Goal: Check status: Check status

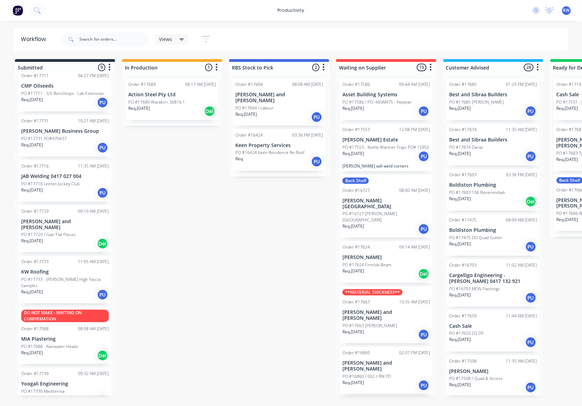
scroll to position [109, 0]
click at [75, 288] on div "Req. [DATE] PU" at bounding box center [65, 294] width 88 height 12
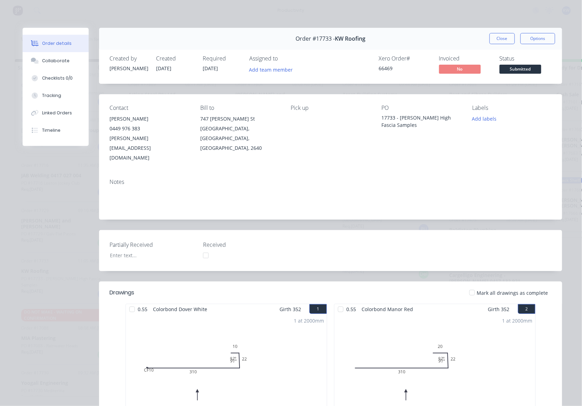
click at [129, 303] on div at bounding box center [132, 310] width 14 height 14
click at [337, 303] on div at bounding box center [341, 310] width 14 height 14
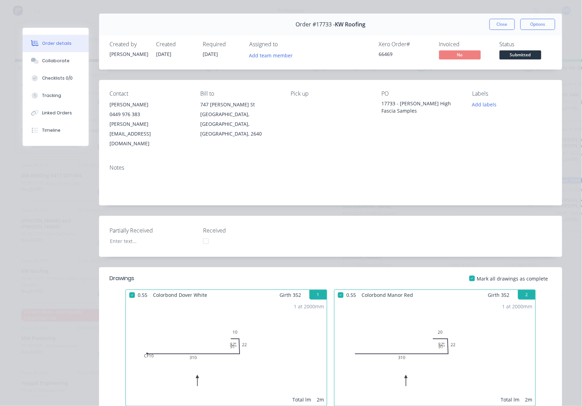
scroll to position [9, 0]
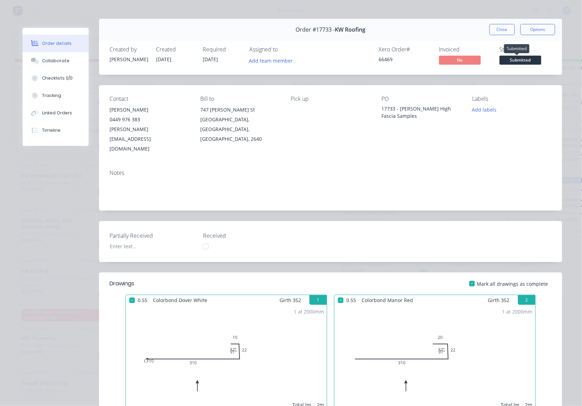
click at [529, 58] on span "Submitted" at bounding box center [521, 60] width 42 height 9
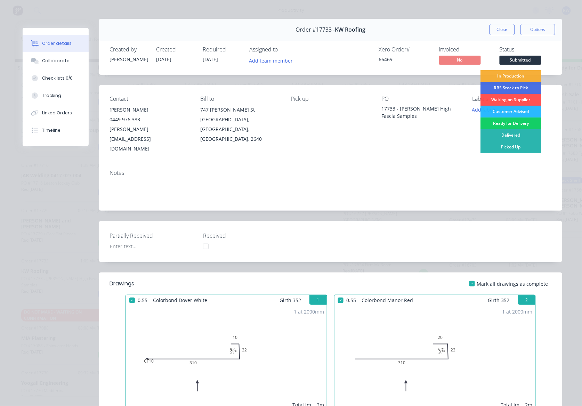
click at [508, 123] on div "Ready for Delivery" at bounding box center [511, 124] width 61 height 12
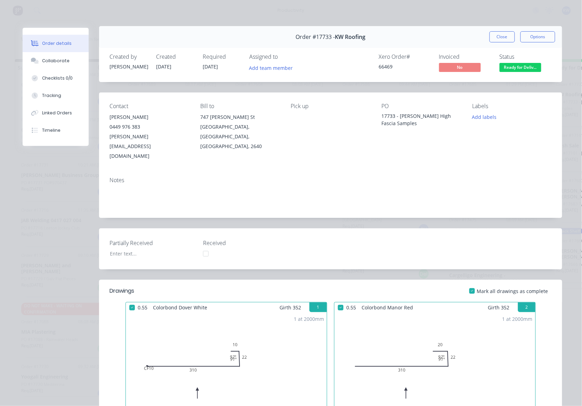
scroll to position [0, 0]
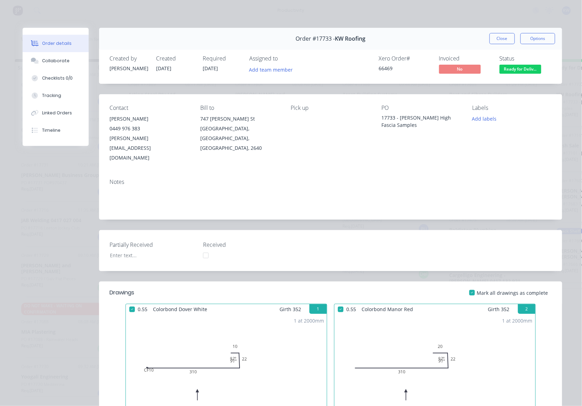
click at [493, 39] on button "Close" at bounding box center [502, 38] width 25 height 11
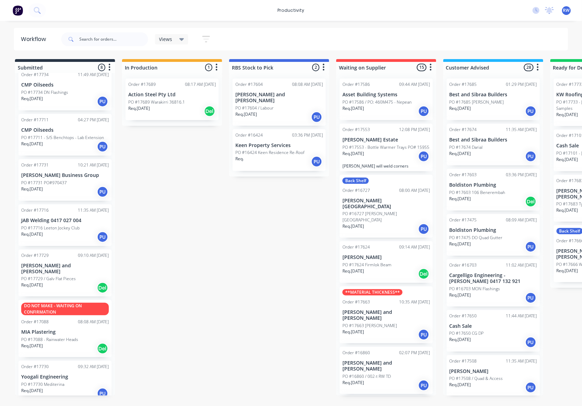
click at [46, 369] on div "COLOURS Order #17732 11:18 AM 07/10/25 AIM Sales PO #17732 Cameron Req. 07/10/2…" at bounding box center [65, 234] width 100 height 323
click at [46, 381] on p "PO #17730 Mediterina" at bounding box center [42, 384] width 43 height 6
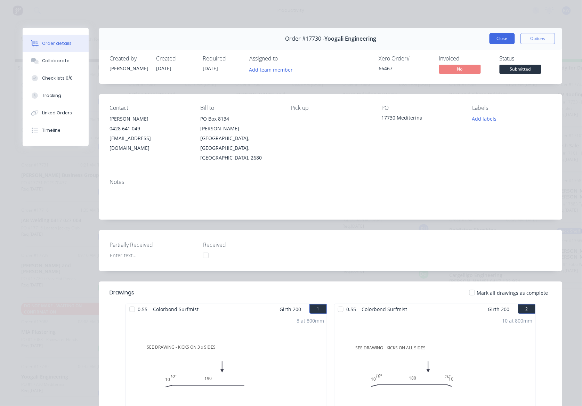
click at [490, 42] on button "Close" at bounding box center [502, 38] width 25 height 11
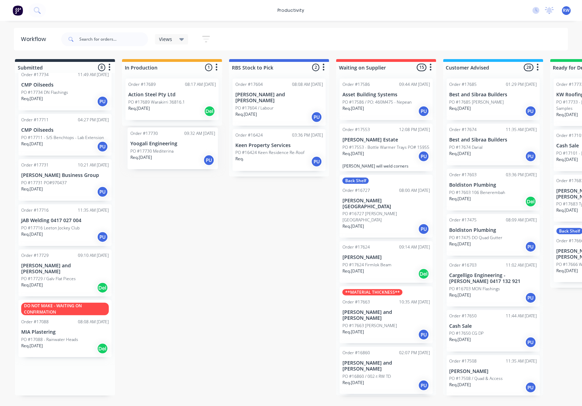
drag, startPoint x: 85, startPoint y: 373, endPoint x: 196, endPoint y: 145, distance: 253.4
click at [196, 145] on div "Submitted 8 Sort By Created date Required date Order number Customer name Most …" at bounding box center [423, 227] width 857 height 337
drag, startPoint x: 34, startPoint y: 381, endPoint x: 144, endPoint y: 150, distance: 256.8
click at [144, 150] on div "Submitted 8 Sort By Created date Required date Order number Customer name Most …" at bounding box center [423, 227] width 857 height 337
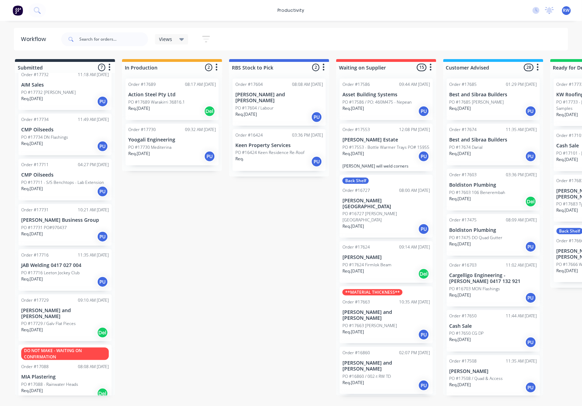
scroll to position [19, 0]
click at [160, 112] on div "Req. 01/10/25 Del" at bounding box center [172, 111] width 88 height 12
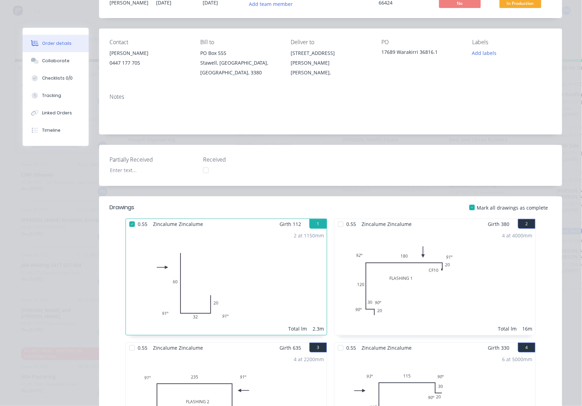
scroll to position [46, 0]
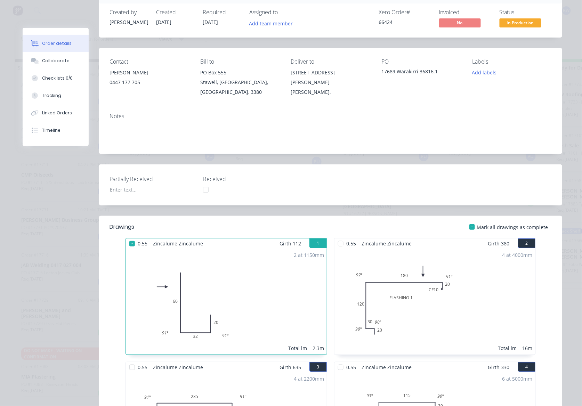
click at [339, 238] on div at bounding box center [341, 244] width 14 height 14
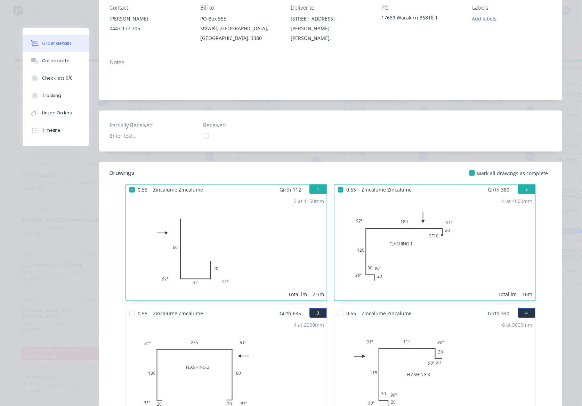
scroll to position [232, 0]
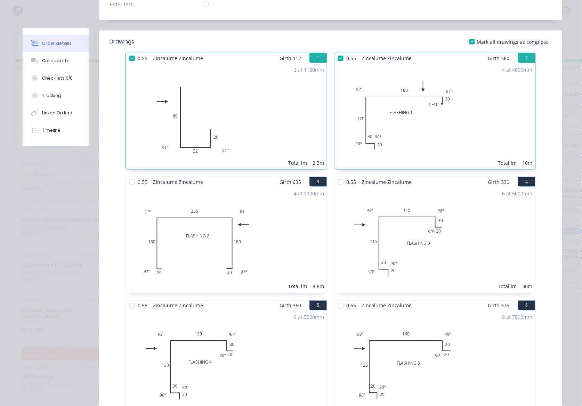
click at [339, 175] on div at bounding box center [341, 182] width 14 height 14
click at [337, 299] on div at bounding box center [341, 306] width 14 height 14
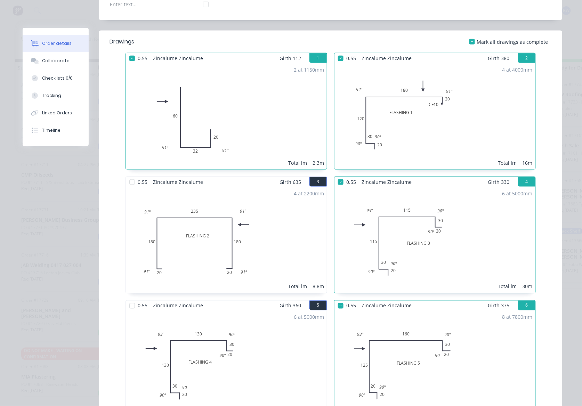
click at [131, 178] on div at bounding box center [132, 182] width 14 height 14
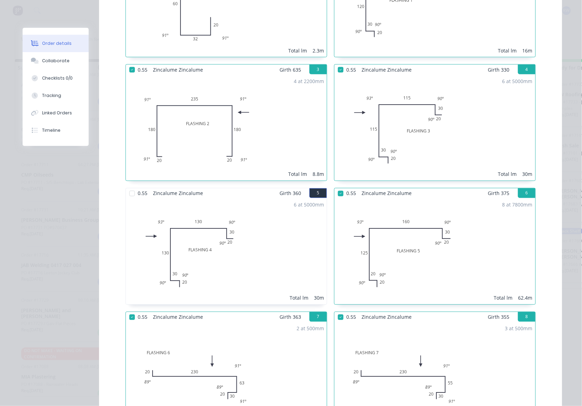
scroll to position [371, 0]
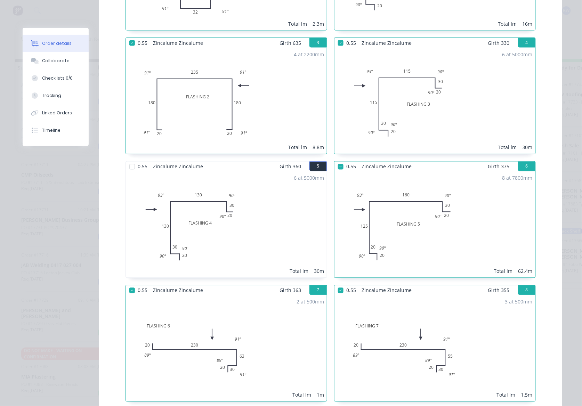
click at [130, 162] on div at bounding box center [132, 167] width 14 height 14
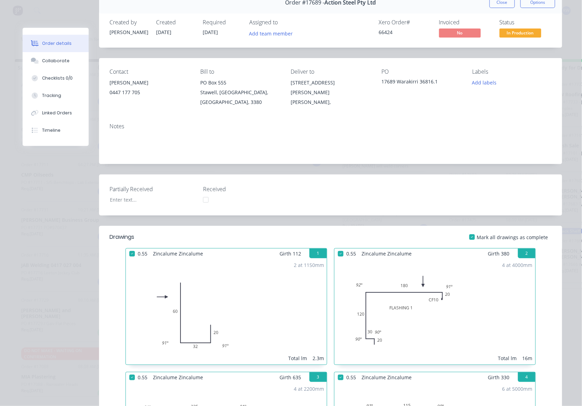
scroll to position [0, 0]
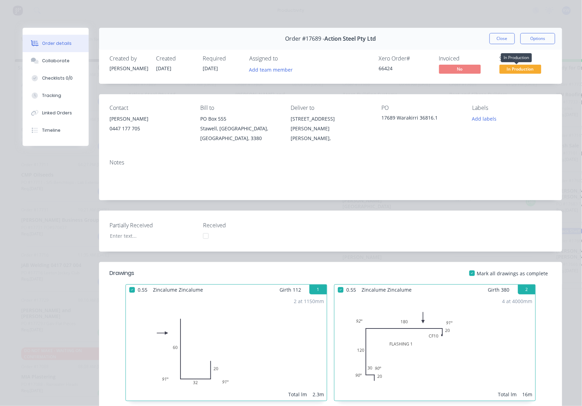
click at [503, 70] on span "In Production" at bounding box center [521, 69] width 42 height 9
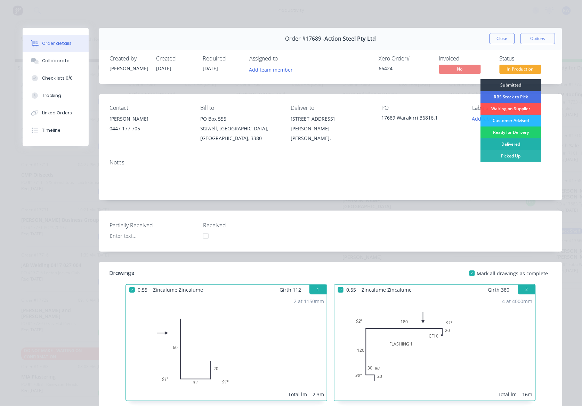
click at [508, 145] on div "Delivered" at bounding box center [511, 144] width 61 height 12
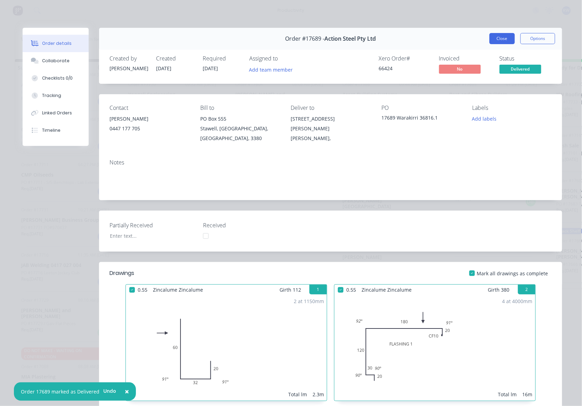
click at [498, 41] on button "Close" at bounding box center [502, 38] width 25 height 11
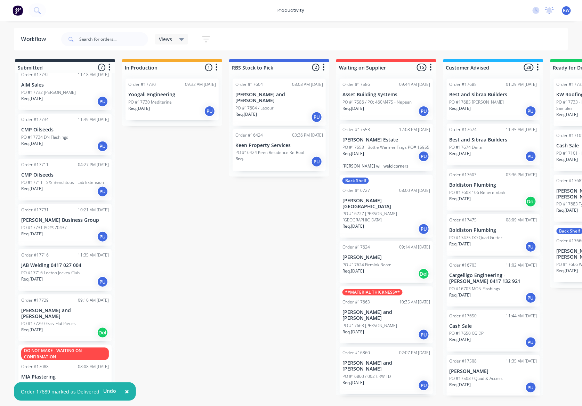
click at [65, 196] on div "Req. 02/10/25 PU" at bounding box center [65, 192] width 88 height 12
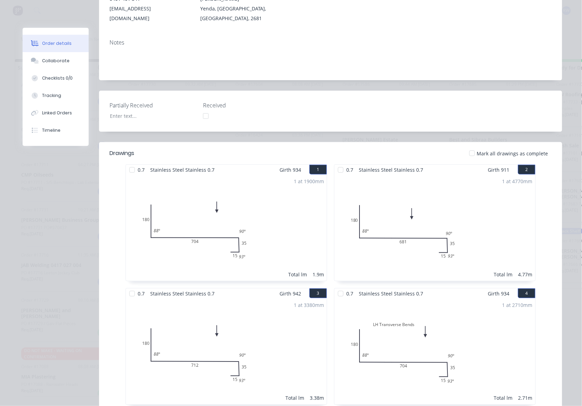
scroll to position [121, 0]
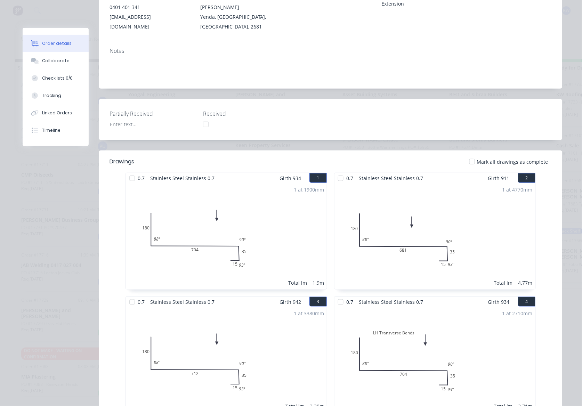
click at [471, 155] on div at bounding box center [472, 162] width 14 height 14
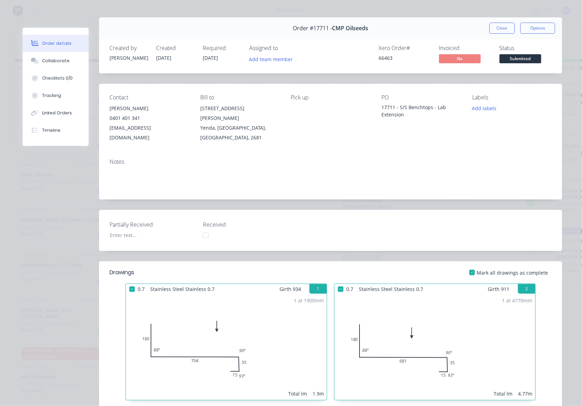
scroll to position [0, 0]
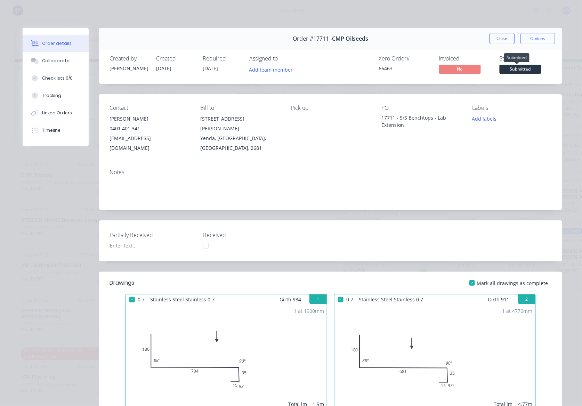
click at [511, 71] on span "Submitted" at bounding box center [521, 69] width 42 height 9
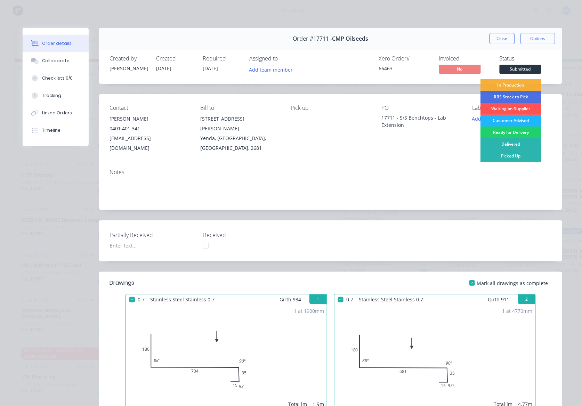
click at [501, 119] on div "Customer Advised" at bounding box center [511, 121] width 61 height 12
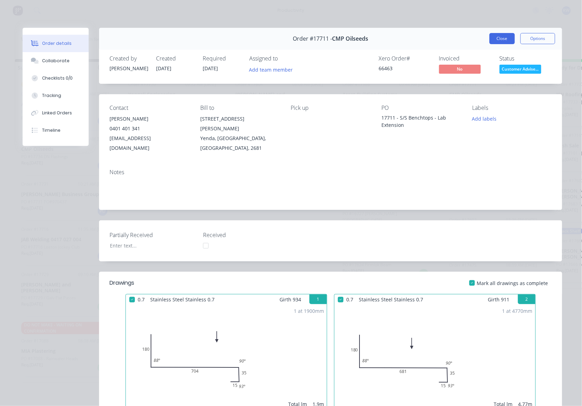
click at [492, 38] on button "Close" at bounding box center [502, 38] width 25 height 11
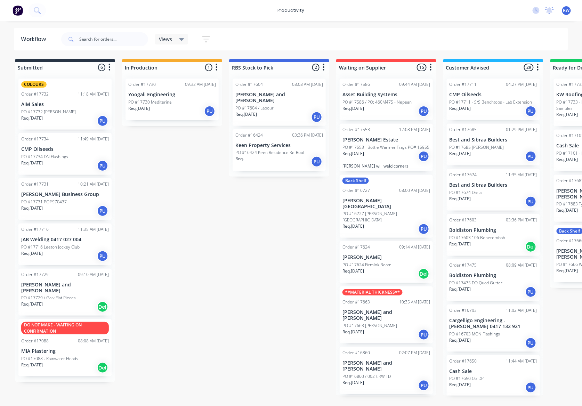
click at [72, 152] on div "Order #17734 11:49 AM 07/10/25 CMP Oilseeds PO #17734 DN Flashings Req. 07/10/2…" at bounding box center [64, 154] width 93 height 42
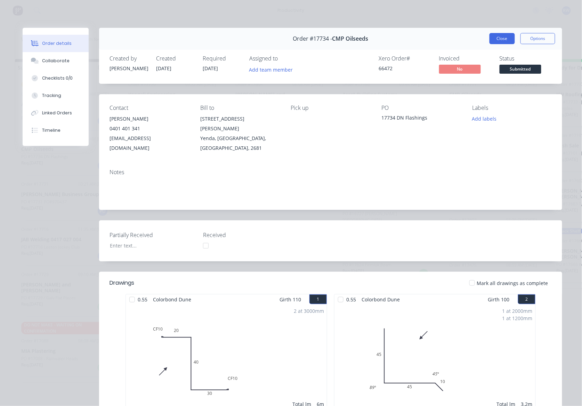
click at [495, 40] on button "Close" at bounding box center [502, 38] width 25 height 11
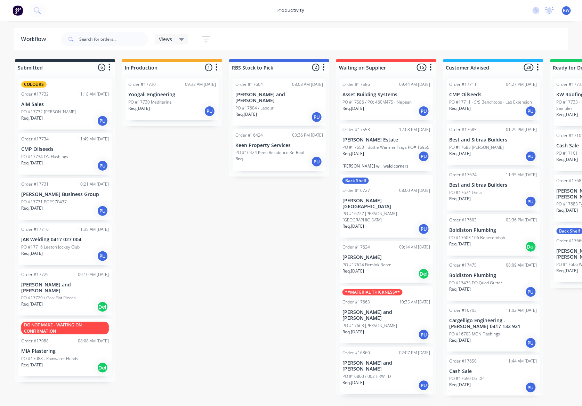
click at [43, 112] on p "PO #17732 Cameron" at bounding box center [48, 112] width 55 height 6
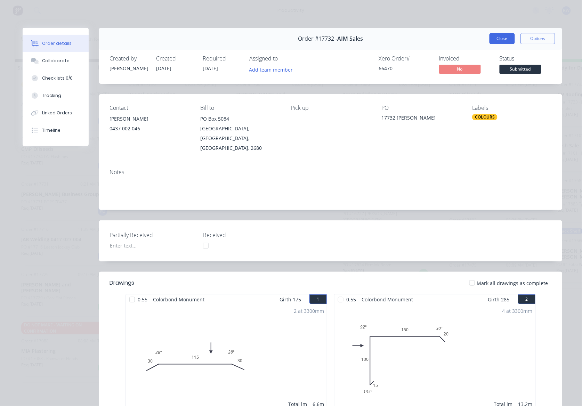
click at [494, 39] on button "Close" at bounding box center [502, 38] width 25 height 11
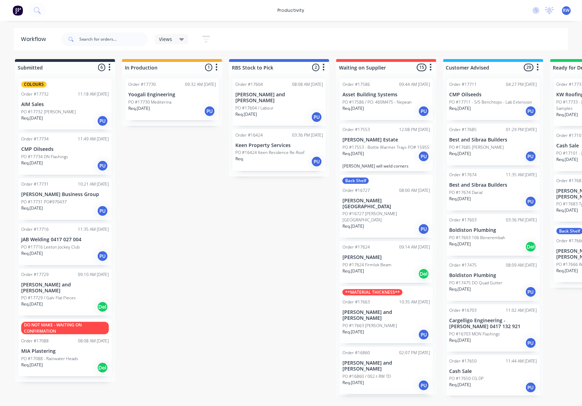
click at [54, 202] on p "PO #17731 PO#970437" at bounding box center [44, 202] width 46 height 6
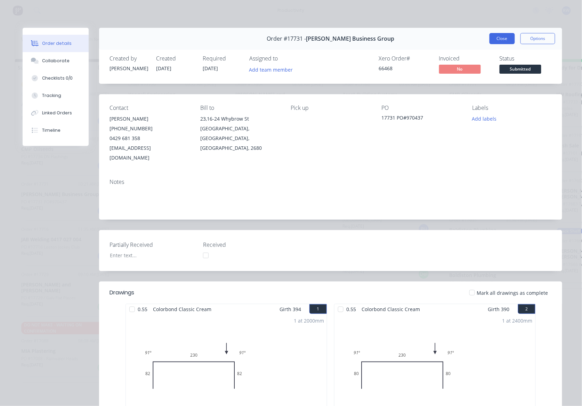
click at [490, 38] on button "Close" at bounding box center [502, 38] width 25 height 11
